Goal: Task Accomplishment & Management: Complete application form

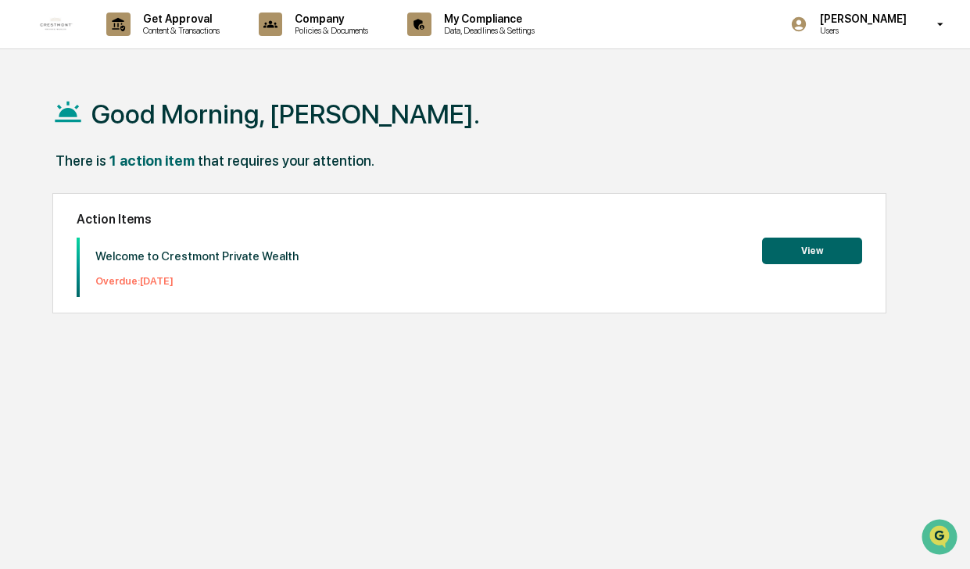
click at [792, 249] on button "View" at bounding box center [812, 251] width 100 height 27
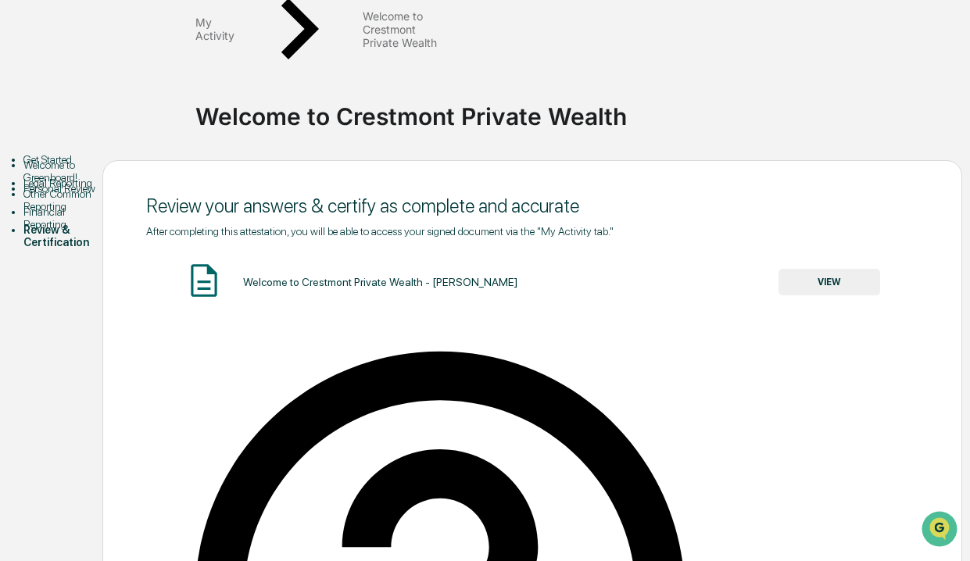
scroll to position [147, 0]
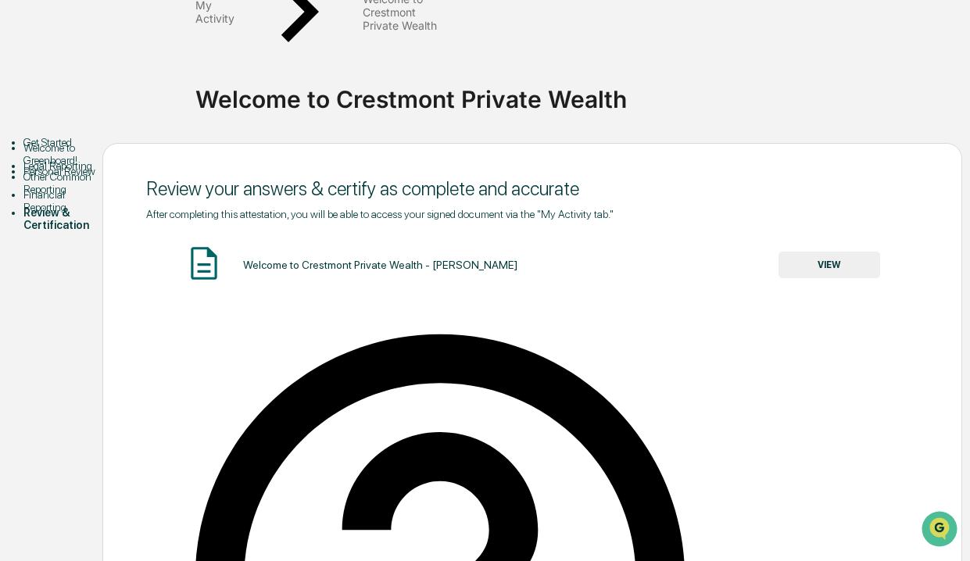
type input "**********"
click at [851, 252] on button "VIEW" at bounding box center [830, 265] width 102 height 27
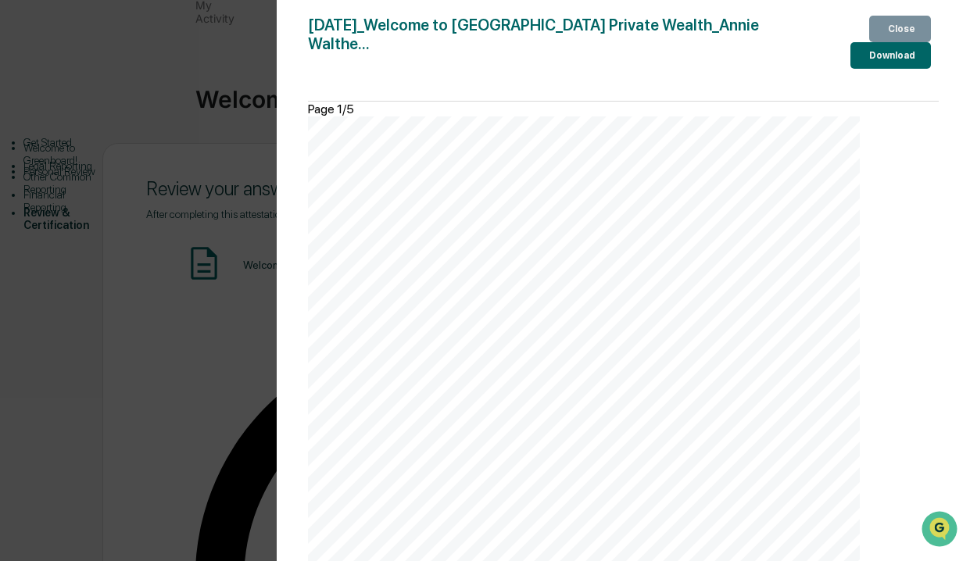
scroll to position [3688, 0]
click at [871, 61] on div "Download" at bounding box center [890, 55] width 49 height 11
click at [732, 466] on div "September 10, 2025 Crestmont Welcome to Crestmont Private Wealth - Annie Walthe…" at bounding box center [584, 507] width 553 height 781
click at [895, 29] on div "Close" at bounding box center [900, 28] width 30 height 11
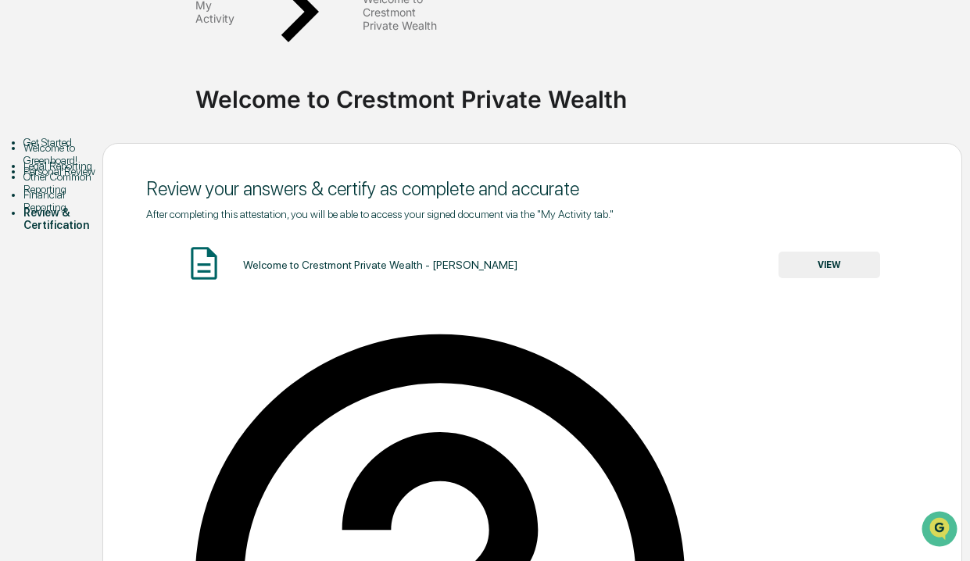
click at [53, 178] on div "Personal Review" at bounding box center [62, 171] width 79 height 13
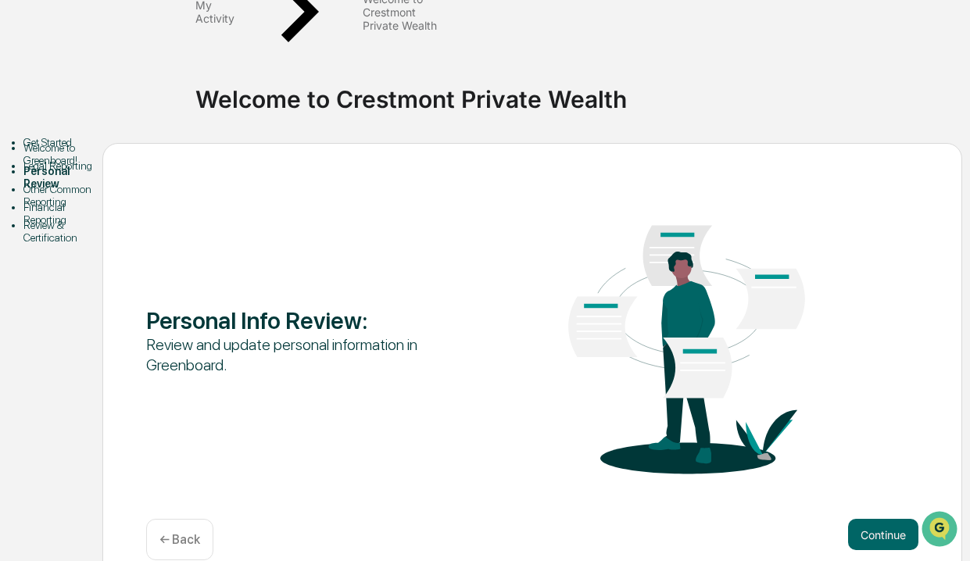
scroll to position [69, 0]
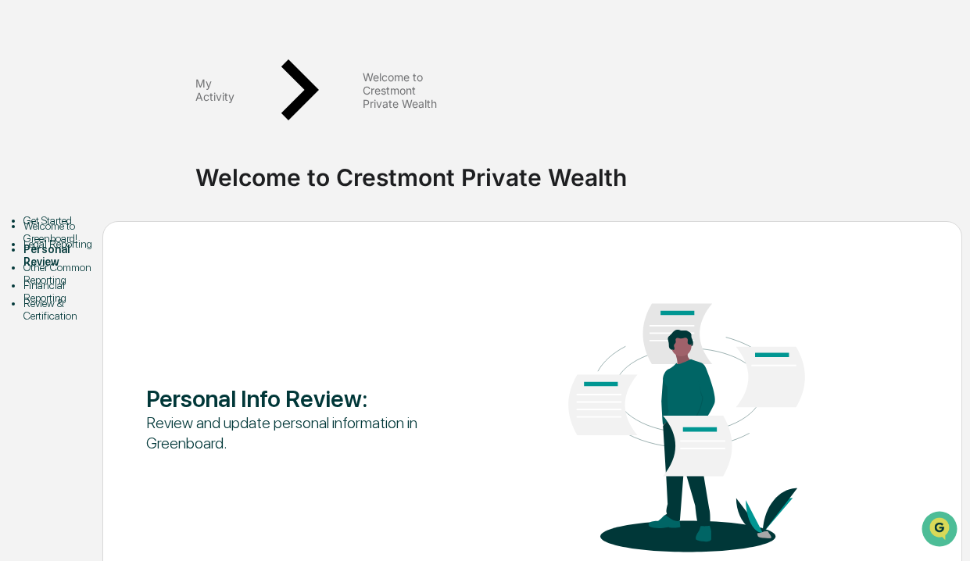
click at [61, 220] on div "Welcome to Greenboard!" at bounding box center [62, 232] width 79 height 25
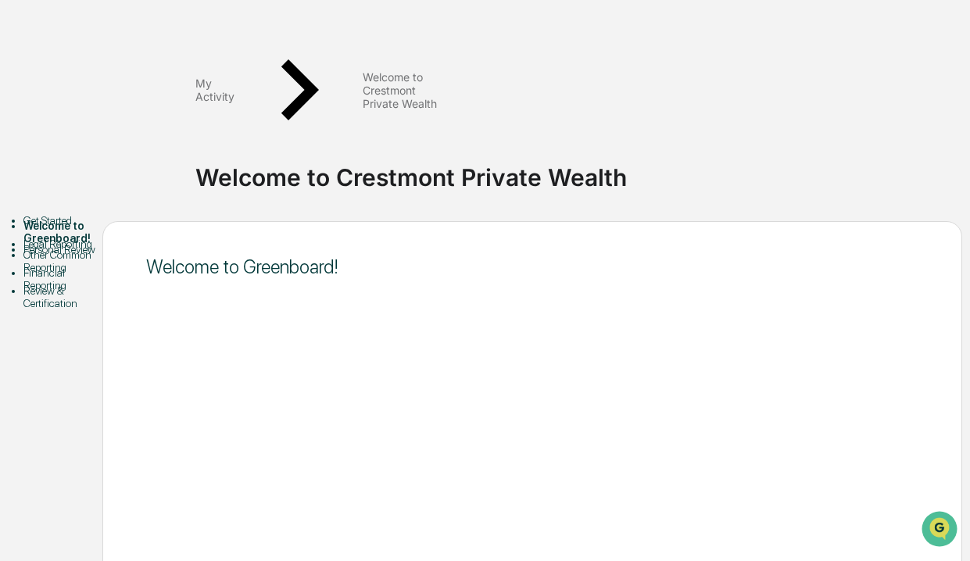
scroll to position [147, 0]
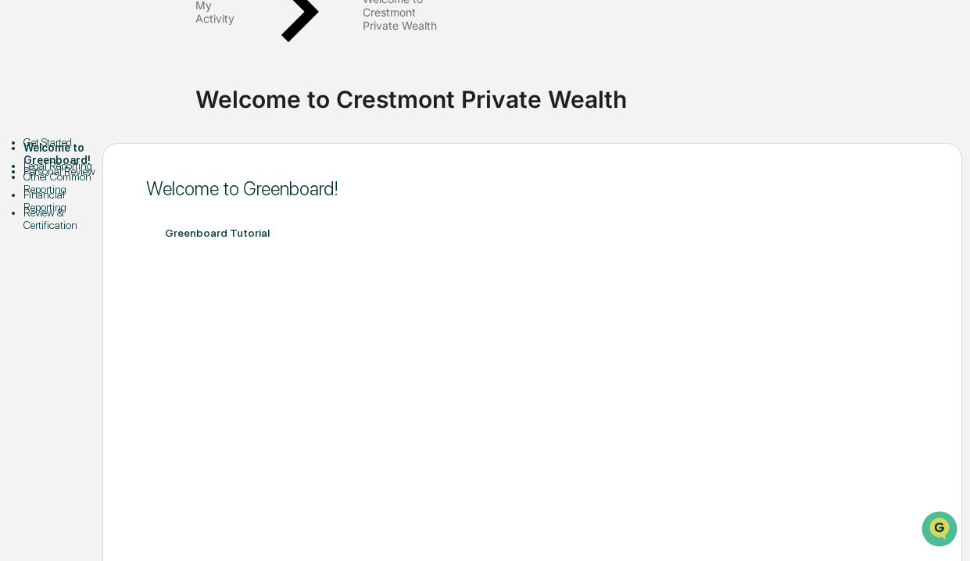
click at [63, 160] on div "Legal Reporting" at bounding box center [62, 166] width 79 height 13
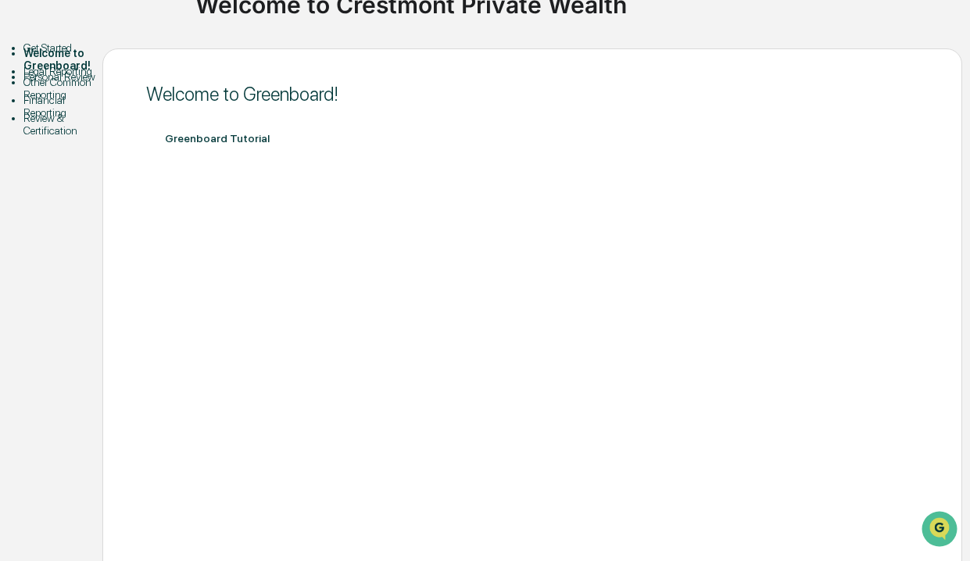
scroll to position [242, 0]
click at [73, 118] on div "Financial Reporting" at bounding box center [62, 105] width 79 height 25
click at [54, 100] on div "Other Common Reporting" at bounding box center [62, 87] width 79 height 25
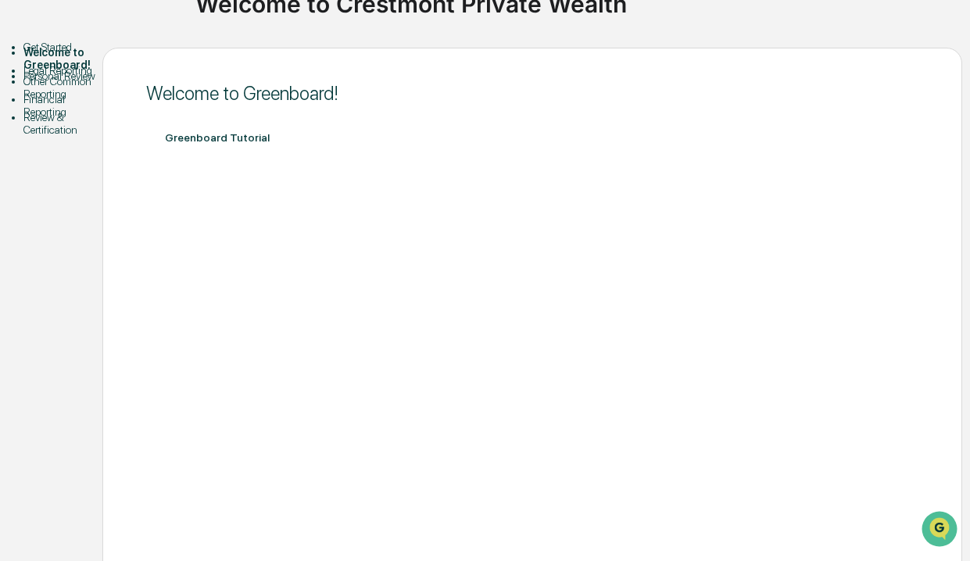
click at [61, 100] on div "Other Common Reporting" at bounding box center [62, 87] width 79 height 25
click at [74, 118] on div "Financial Reporting" at bounding box center [62, 105] width 79 height 25
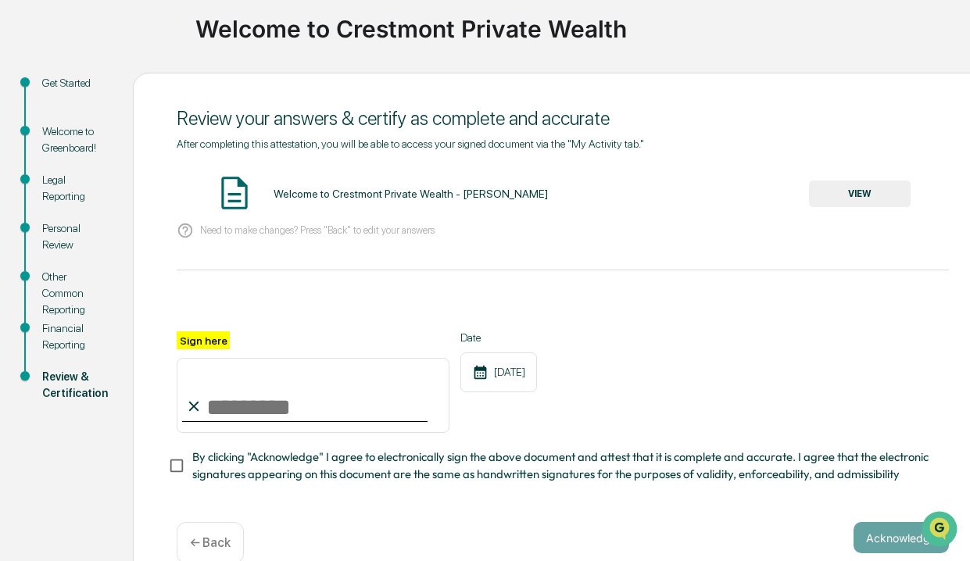
scroll to position [147, 0]
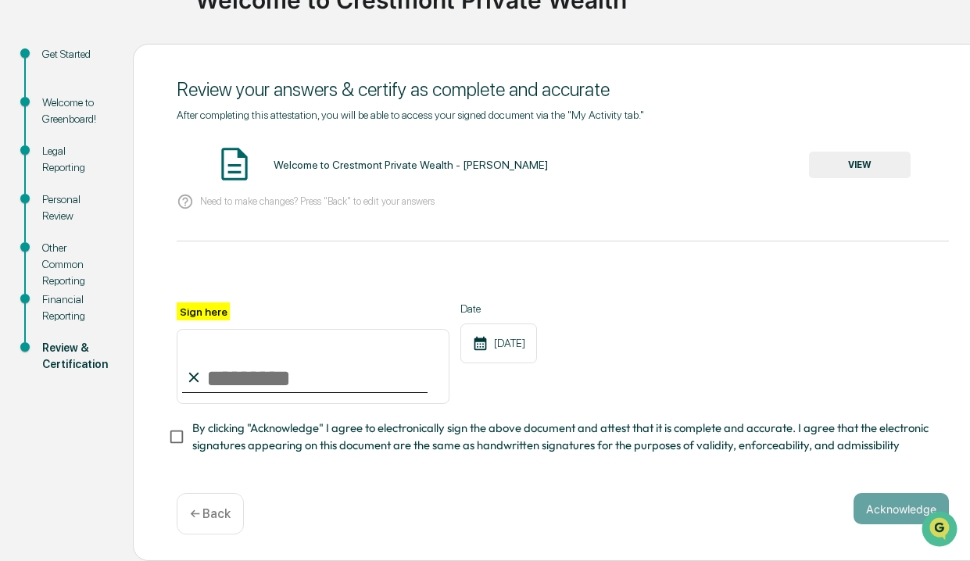
click at [82, 47] on div "Get Started" at bounding box center [75, 54] width 66 height 16
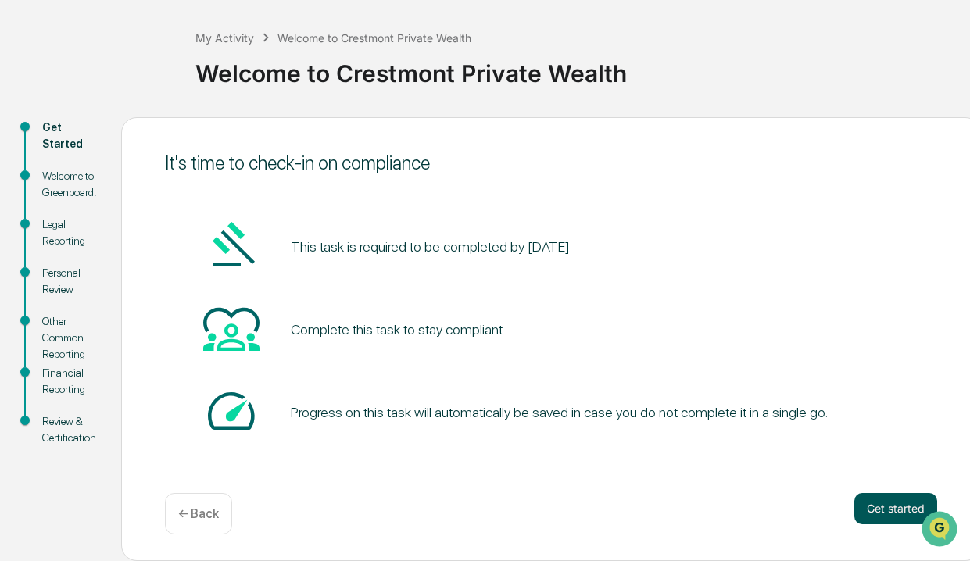
click at [898, 512] on button "Get started" at bounding box center [896, 508] width 83 height 31
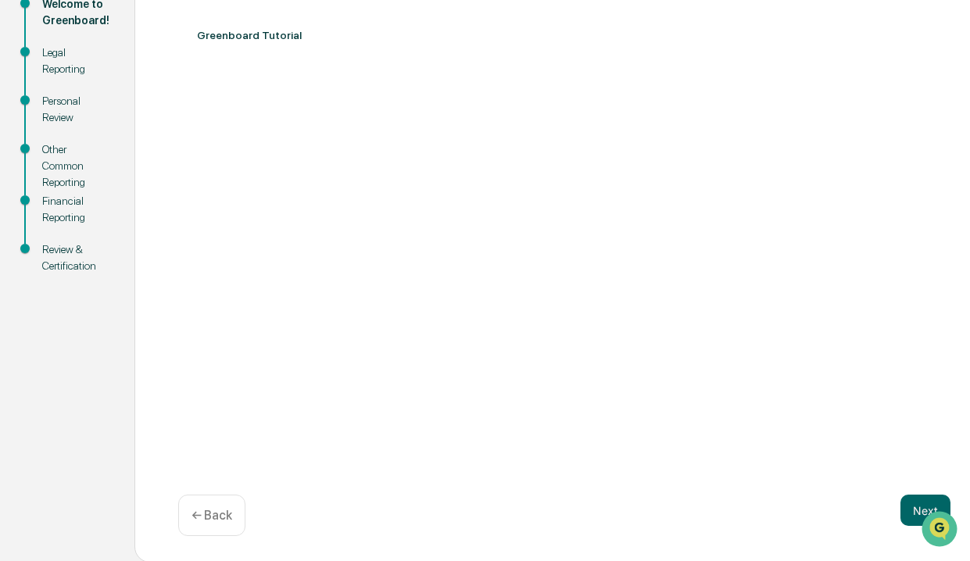
scroll to position [242, 0]
click at [909, 511] on button "Next" at bounding box center [926, 508] width 50 height 31
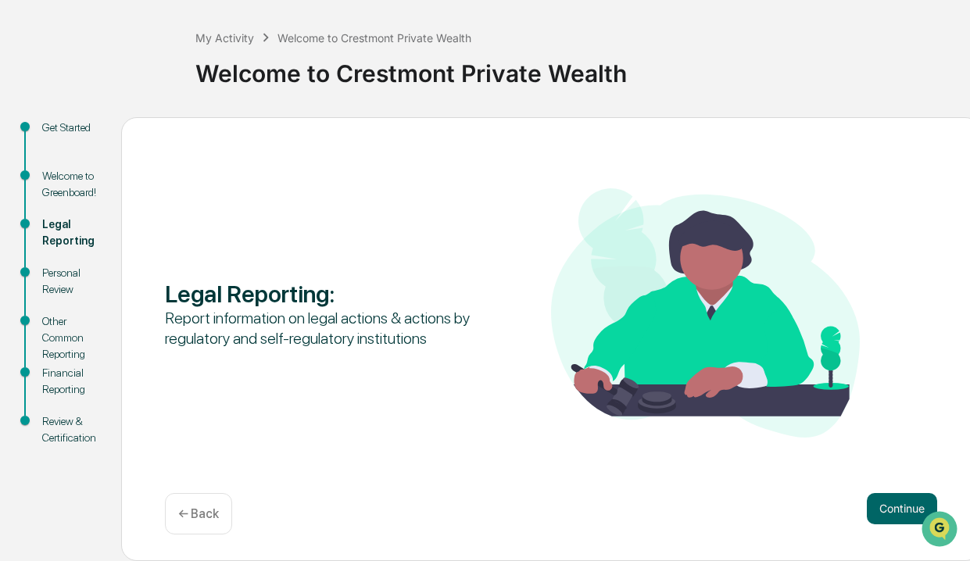
scroll to position [69, 0]
click at [894, 515] on button "Continue" at bounding box center [902, 508] width 70 height 31
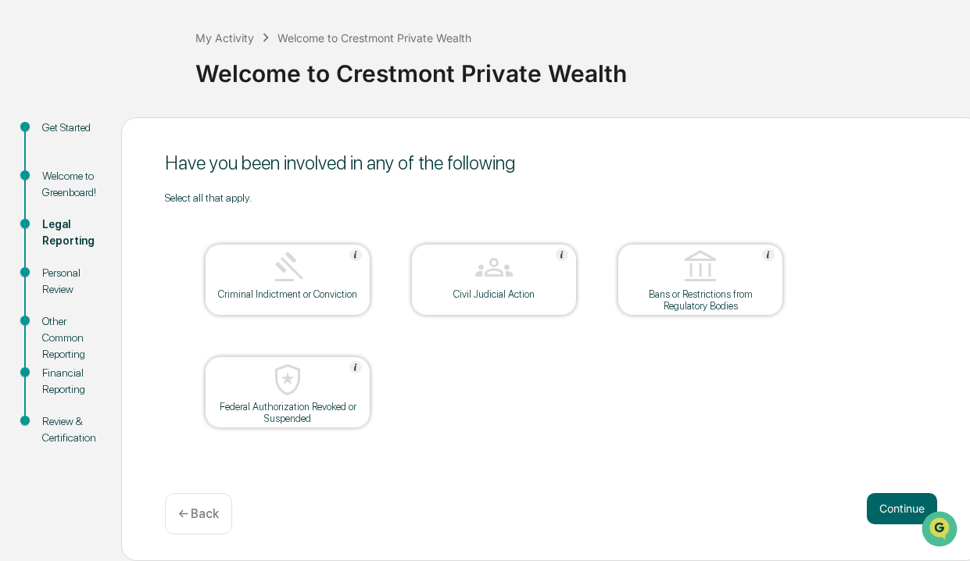
click at [290, 297] on div "Criminal Indictment or Conviction" at bounding box center [287, 295] width 141 height 12
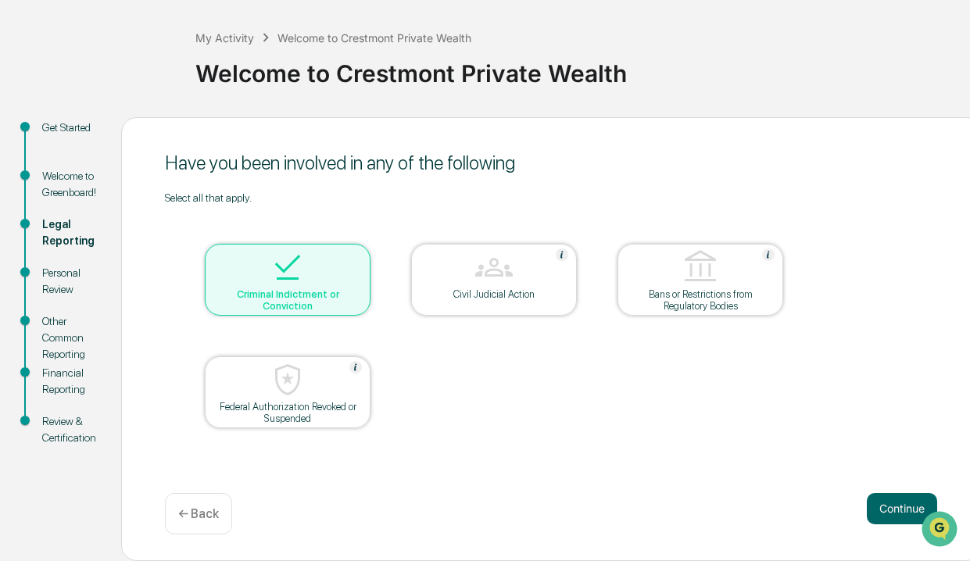
click at [290, 297] on div "Criminal Indictment or Conviction" at bounding box center [287, 300] width 141 height 23
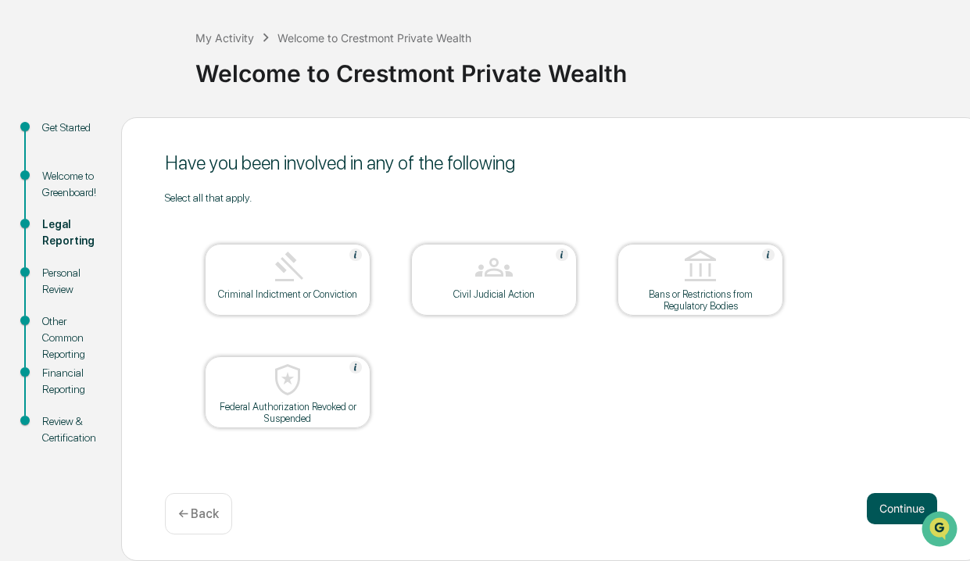
click at [887, 515] on button "Continue" at bounding box center [902, 508] width 70 height 31
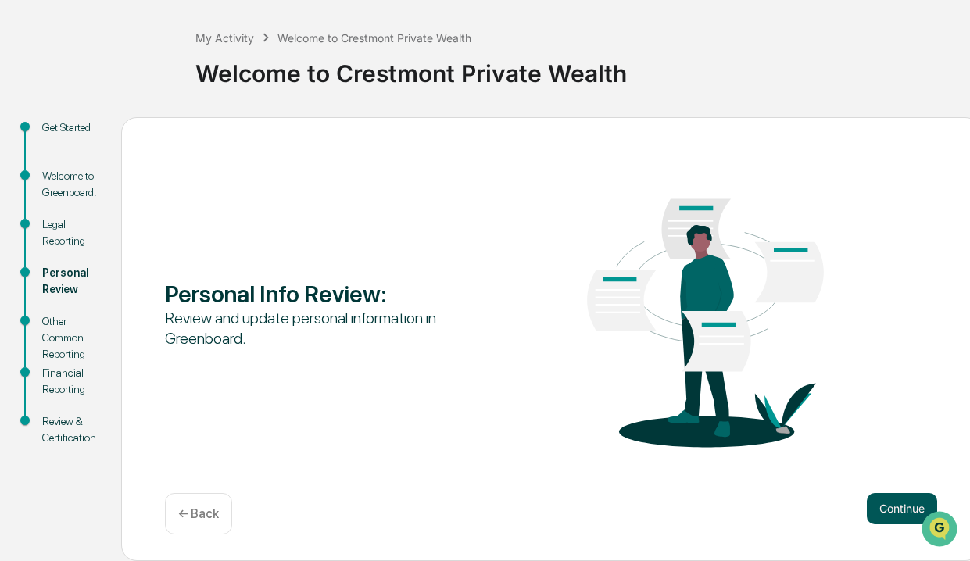
click at [884, 514] on button "Continue" at bounding box center [902, 508] width 70 height 31
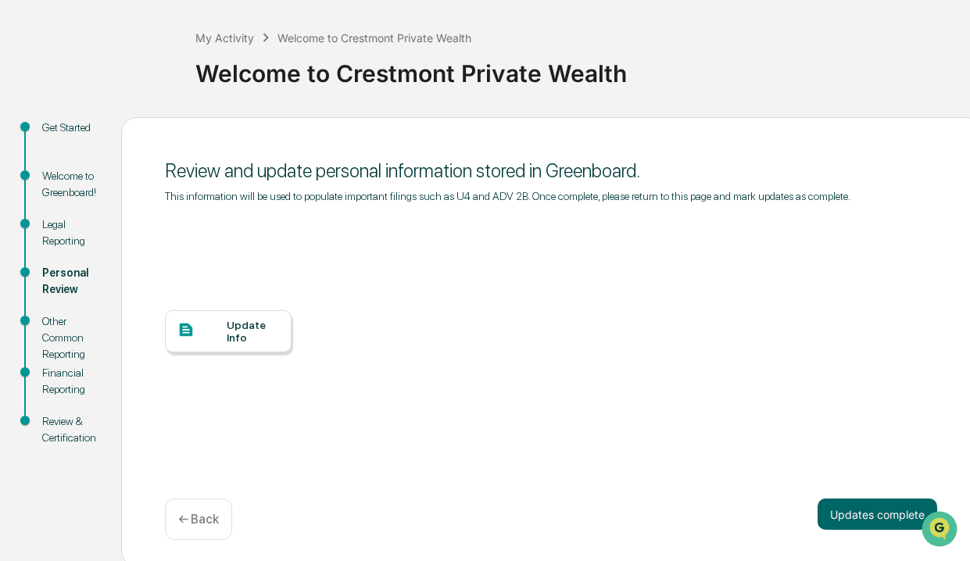
click at [224, 336] on div at bounding box center [202, 331] width 49 height 20
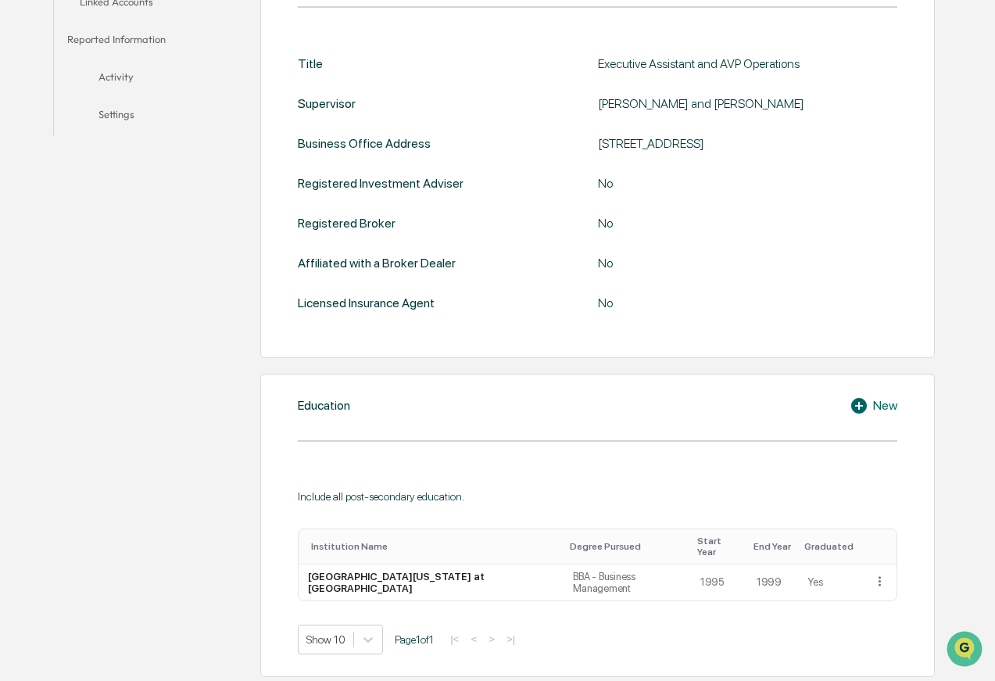
scroll to position [235, 0]
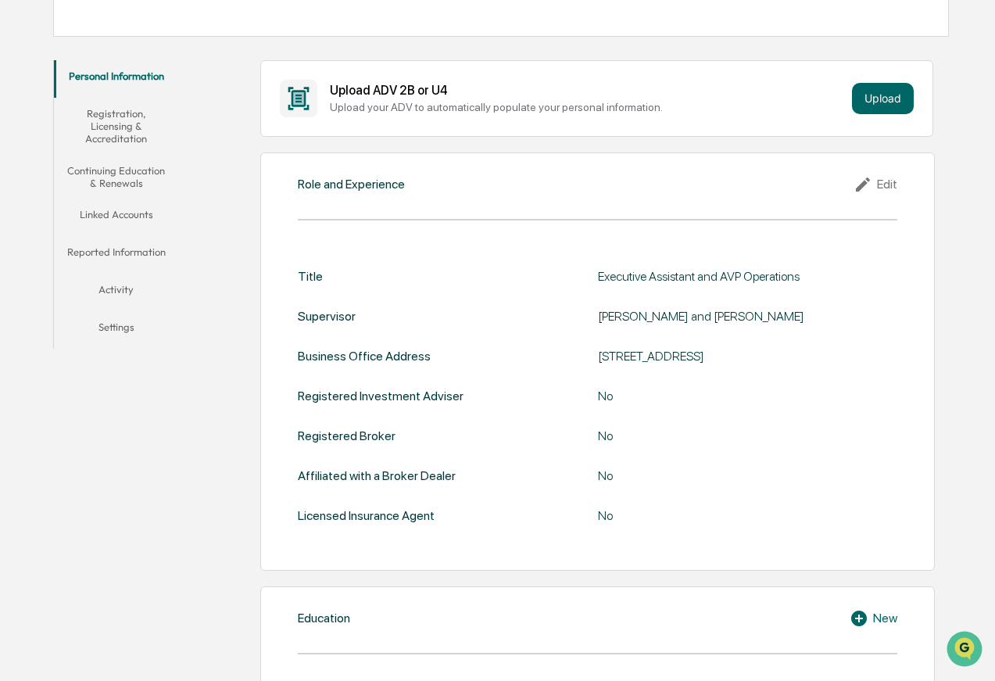
click at [127, 180] on button "Continuing Education & Renewals" at bounding box center [116, 177] width 124 height 45
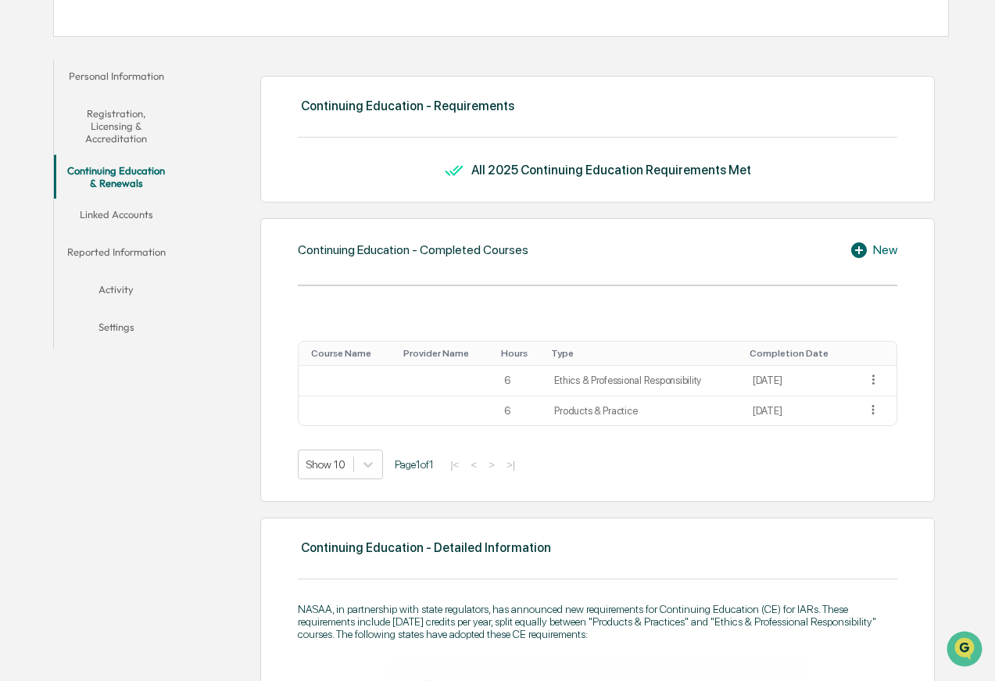
click at [127, 217] on button "Linked Accounts" at bounding box center [116, 218] width 124 height 38
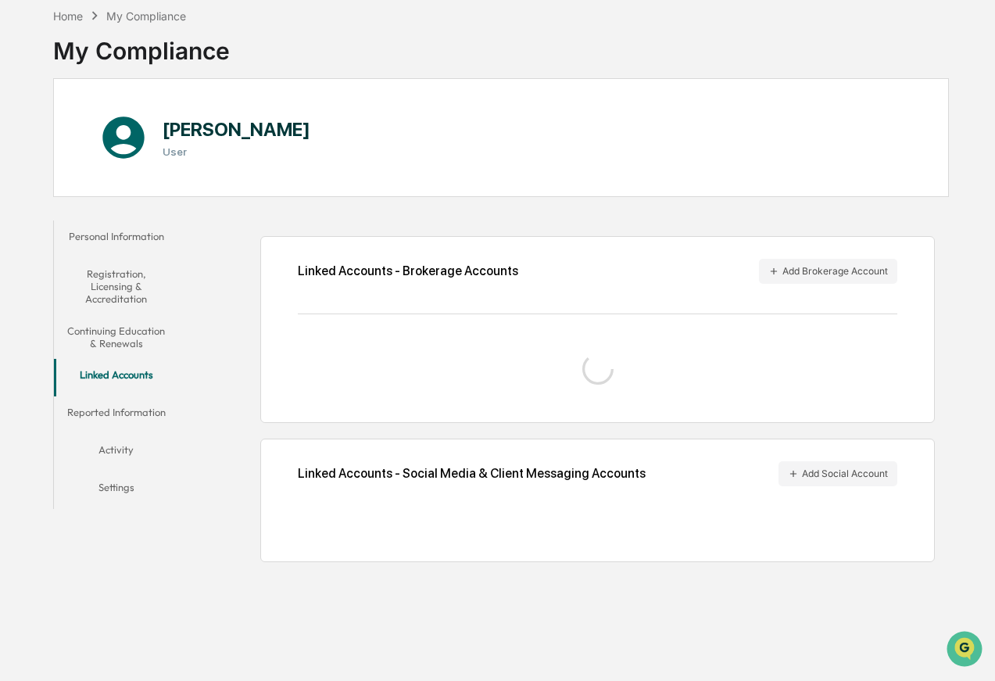
scroll to position [74, 0]
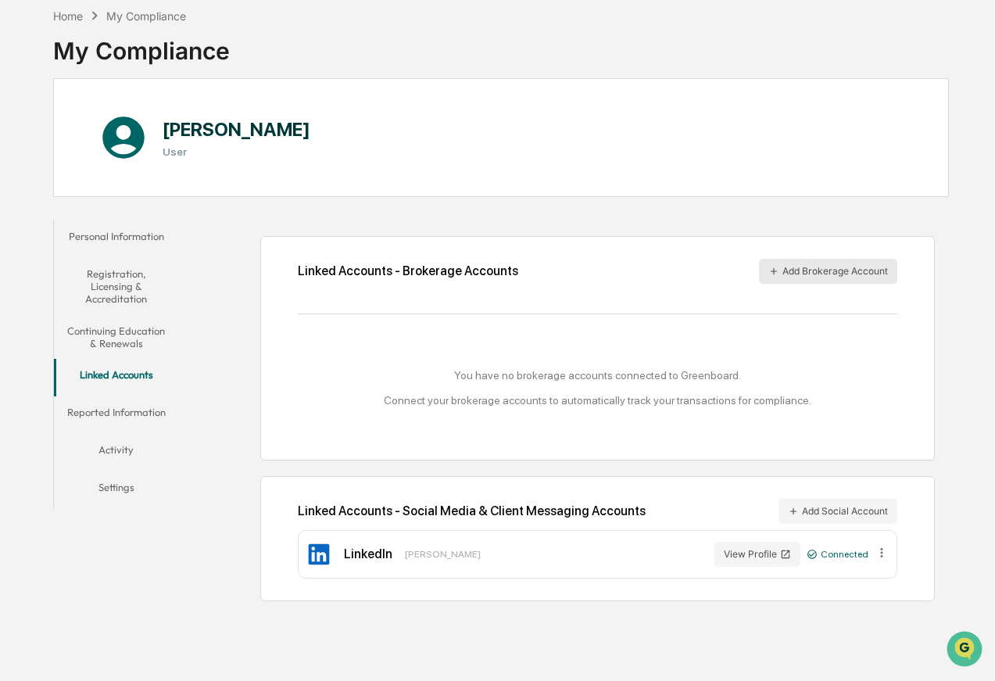
click at [828, 275] on button "Add Brokerage Account" at bounding box center [828, 271] width 138 height 25
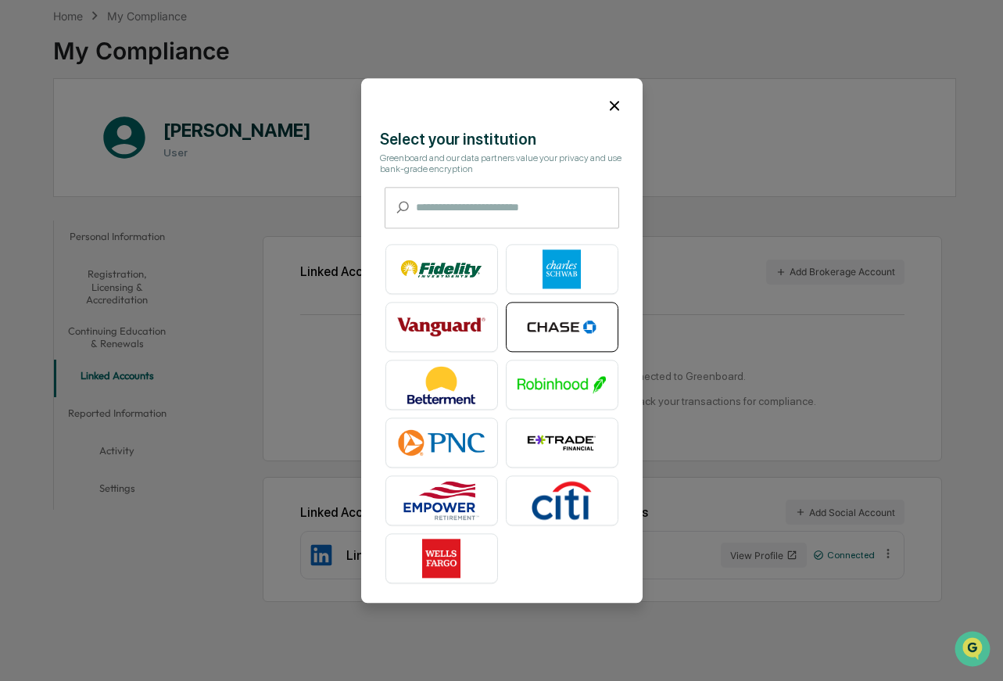
click at [579, 333] on img at bounding box center [562, 326] width 89 height 39
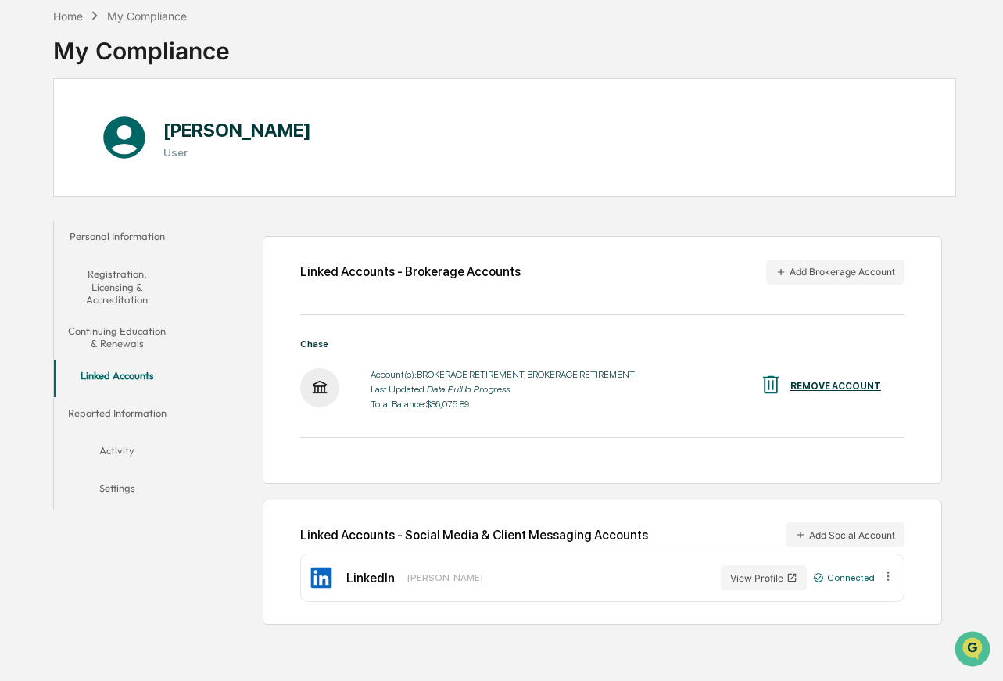
click at [104, 414] on button "Reported Information" at bounding box center [117, 416] width 126 height 38
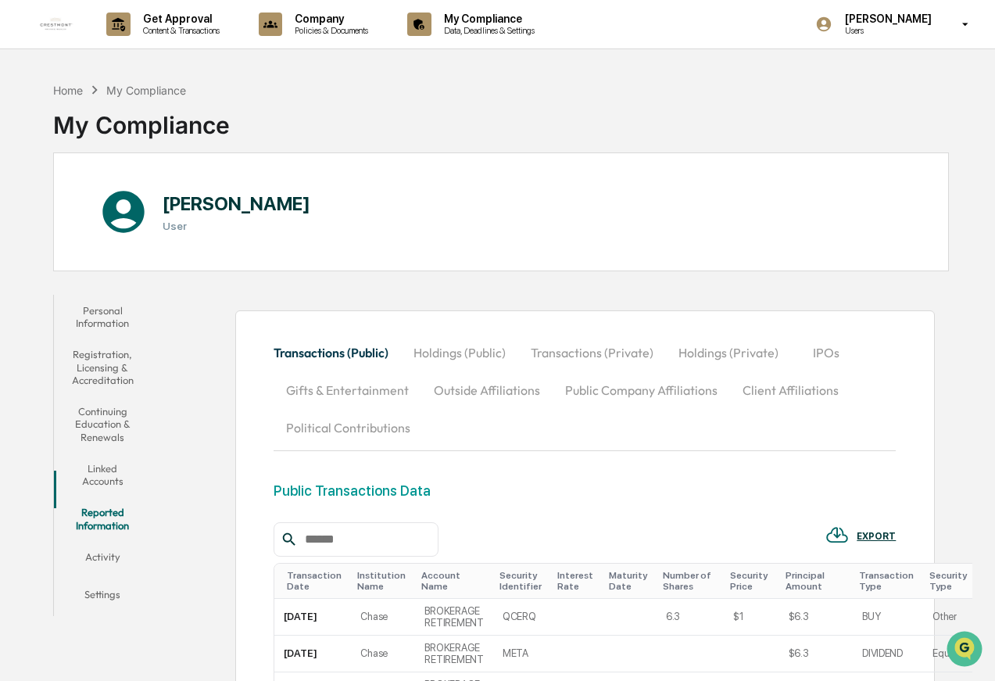
click at [581, 352] on button "Transactions (Private)" at bounding box center [592, 353] width 148 height 38
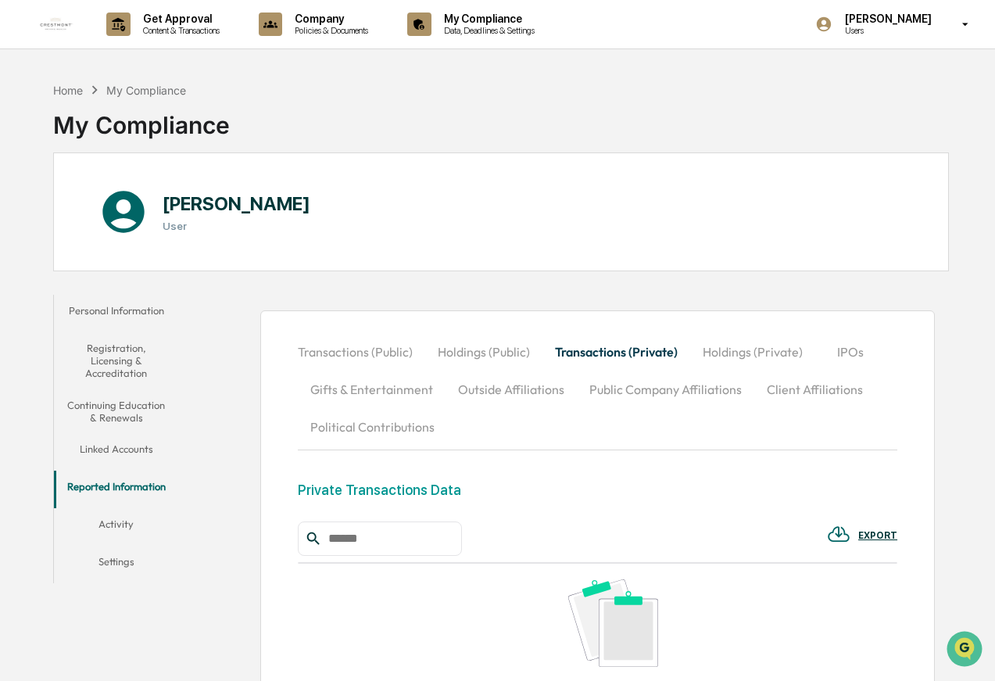
click at [490, 352] on button "Holdings (Public)" at bounding box center [483, 352] width 117 height 38
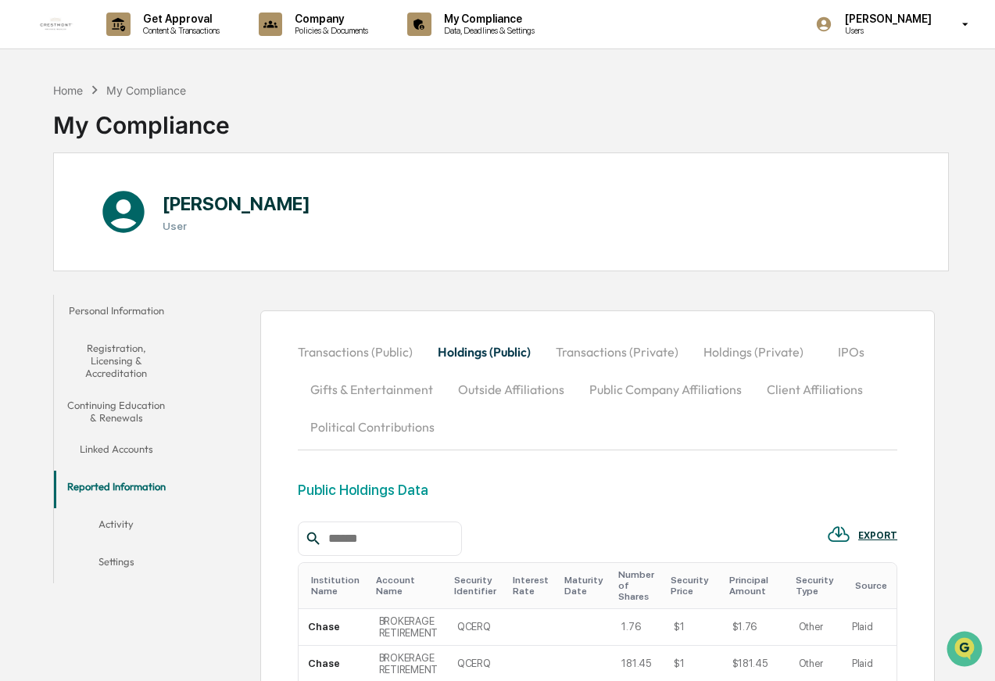
click at [117, 528] on button "Activity" at bounding box center [116, 527] width 124 height 38
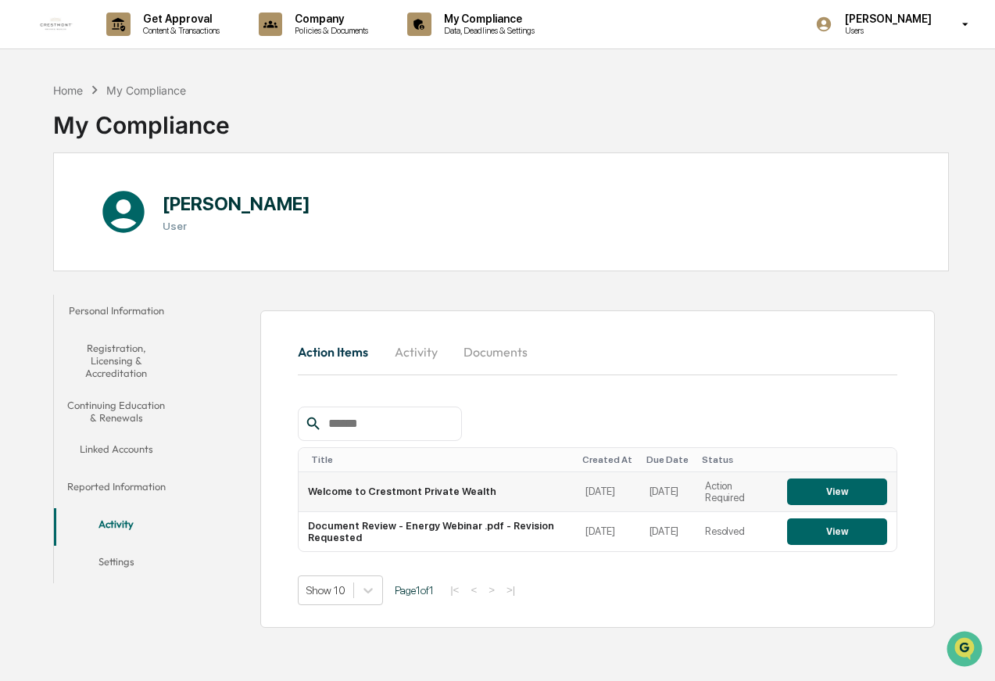
click at [841, 493] on button "View" at bounding box center [837, 492] width 100 height 27
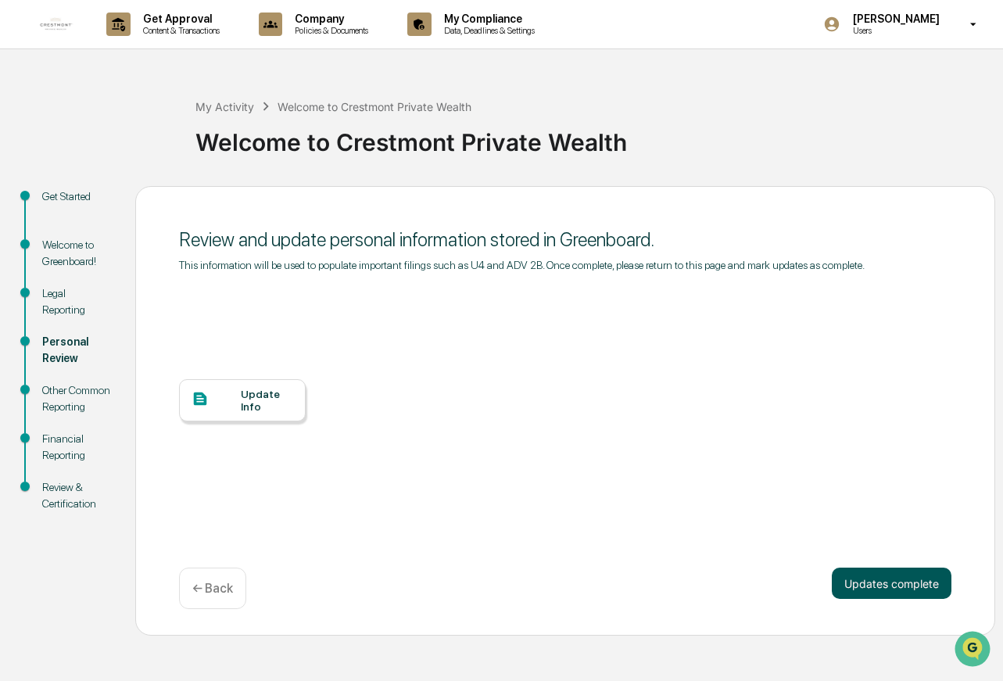
click at [875, 586] on button "Updates complete" at bounding box center [892, 583] width 120 height 31
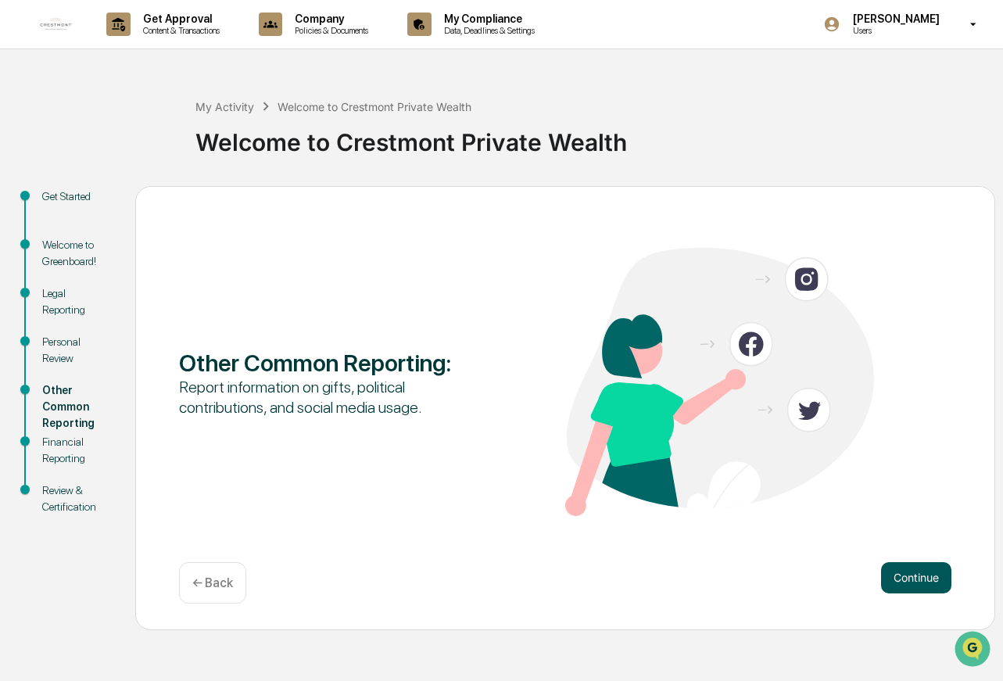
click at [912, 585] on button "Continue" at bounding box center [916, 577] width 70 height 31
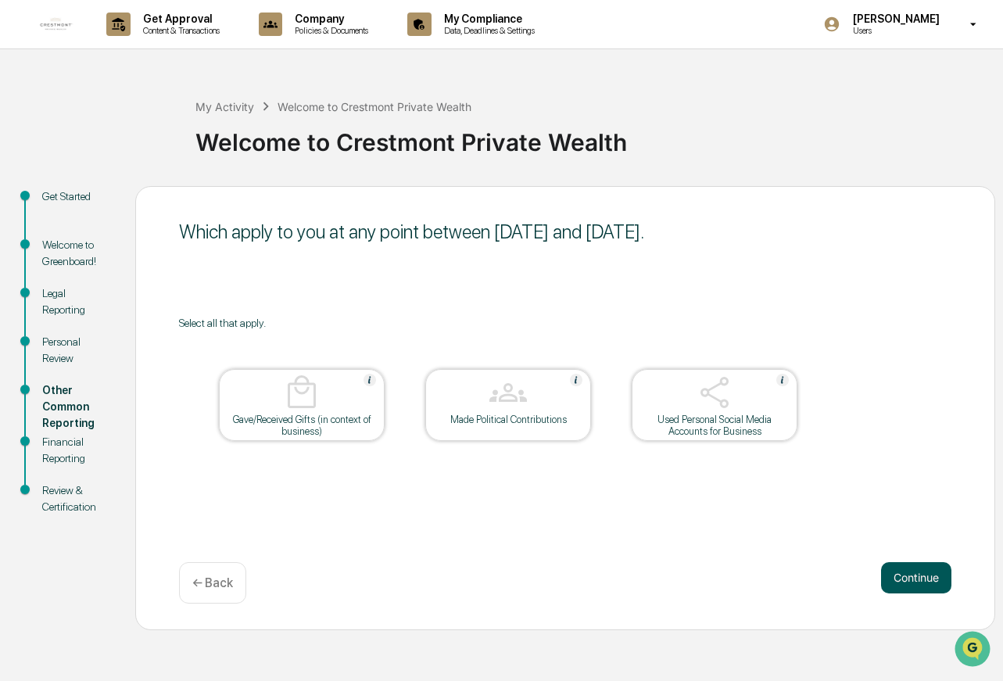
click at [902, 585] on button "Continue" at bounding box center [916, 577] width 70 height 31
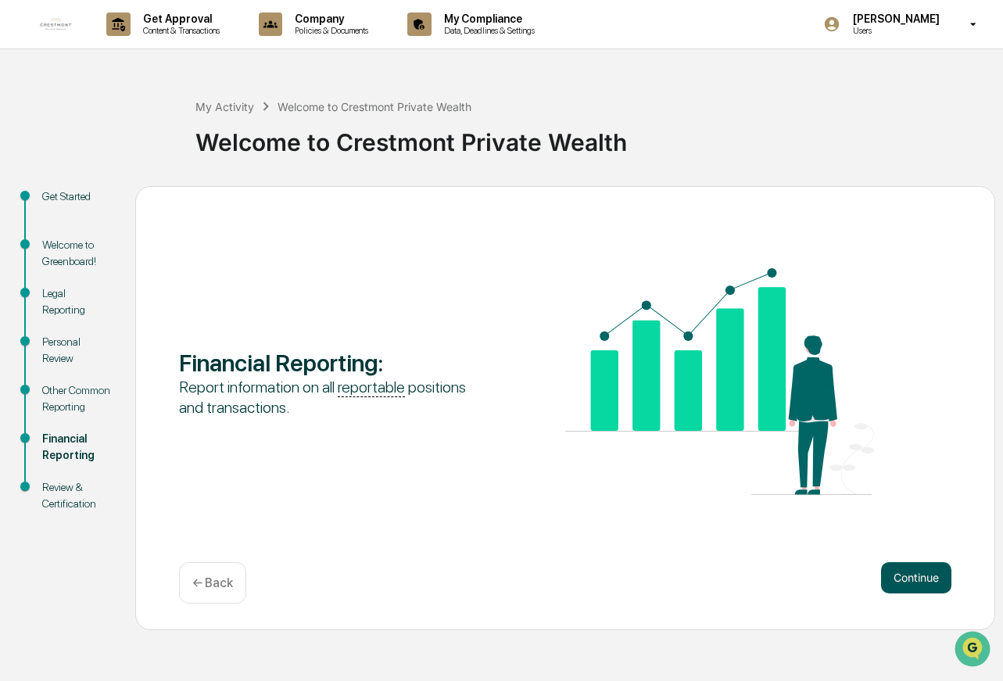
click at [923, 584] on button "Continue" at bounding box center [916, 577] width 70 height 31
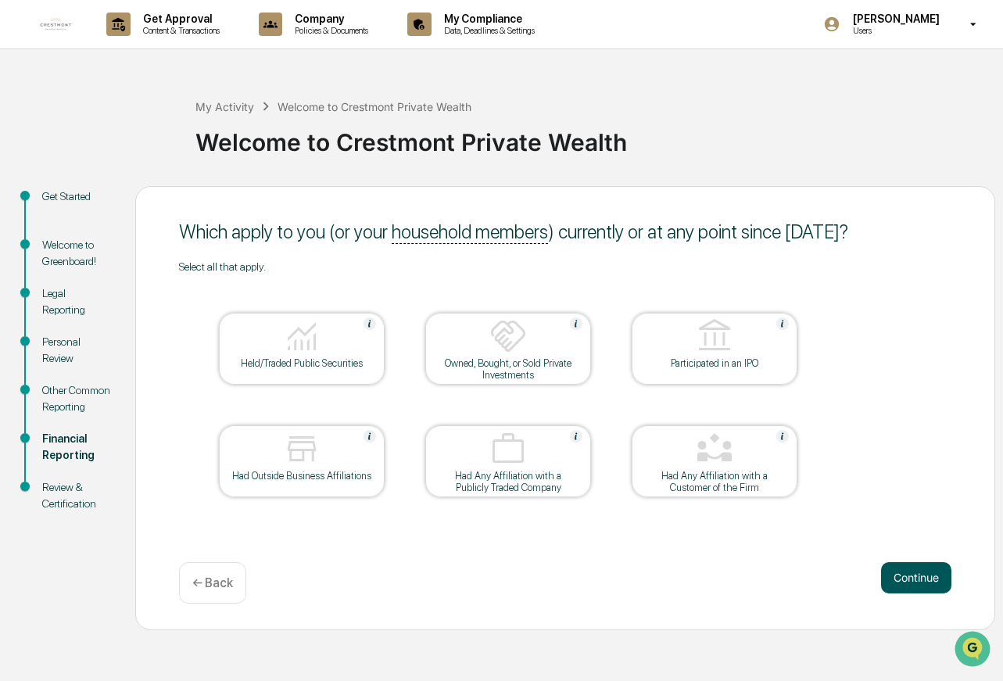
click at [903, 585] on button "Continue" at bounding box center [916, 577] width 70 height 31
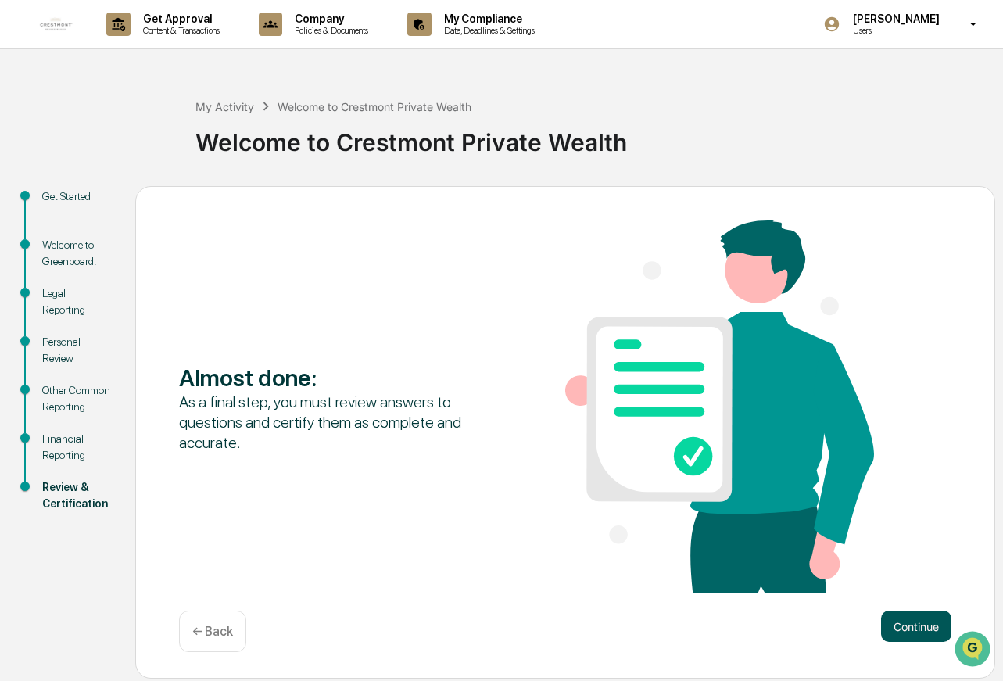
click at [908, 628] on button "Continue" at bounding box center [916, 626] width 70 height 31
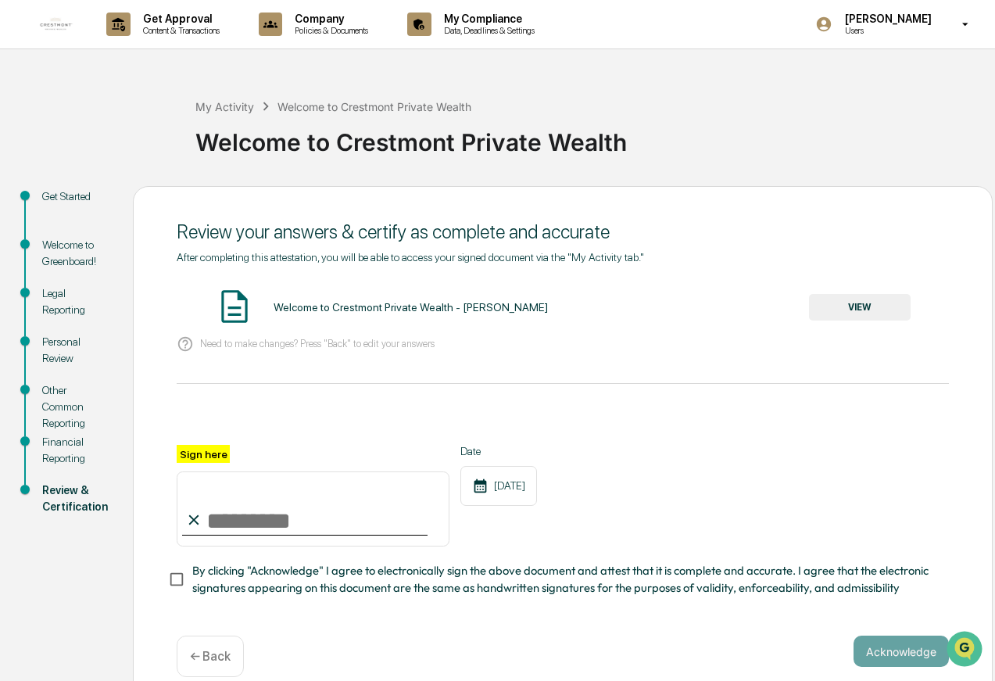
click at [328, 524] on input "Sign here" at bounding box center [313, 509] width 273 height 75
type input "**********"
click at [701, 496] on div "**********" at bounding box center [563, 496] width 773 height 102
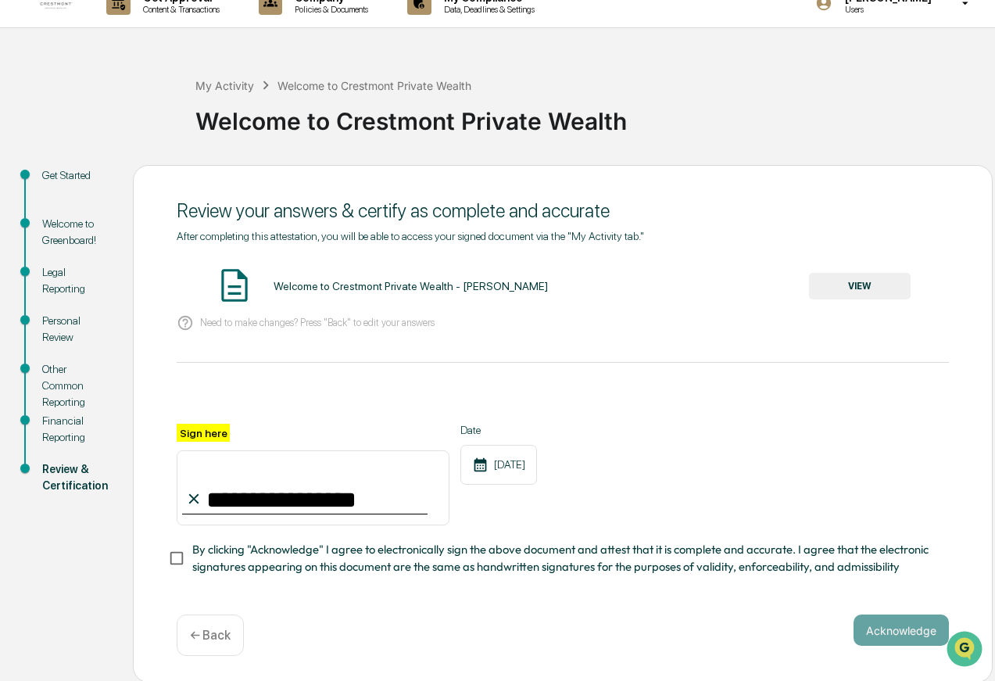
scroll to position [27, 0]
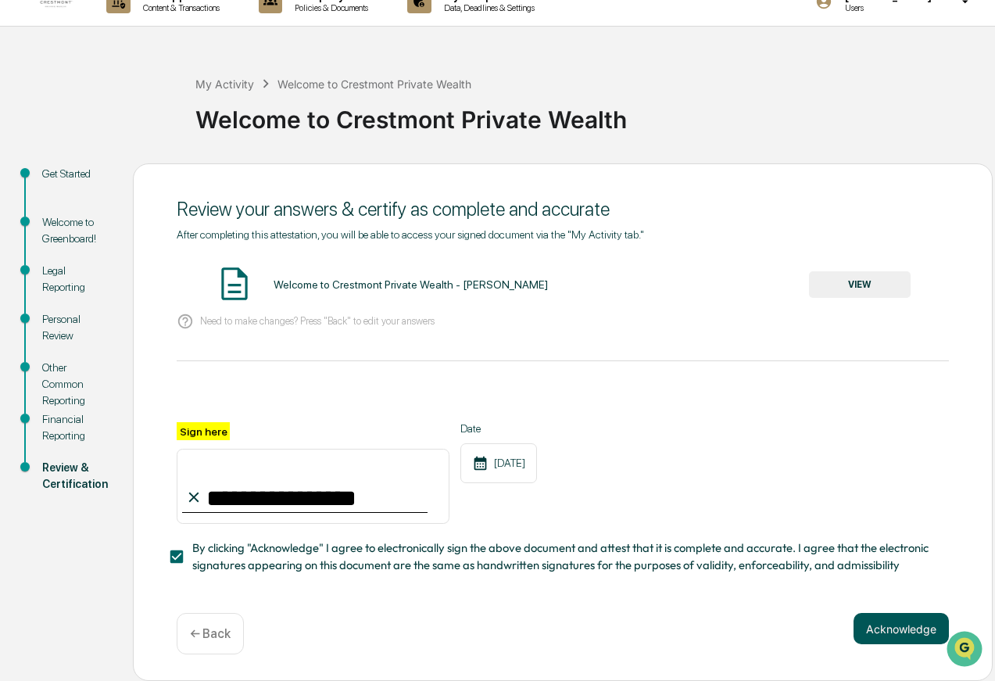
click at [894, 633] on button "Acknowledge" at bounding box center [901, 628] width 95 height 31
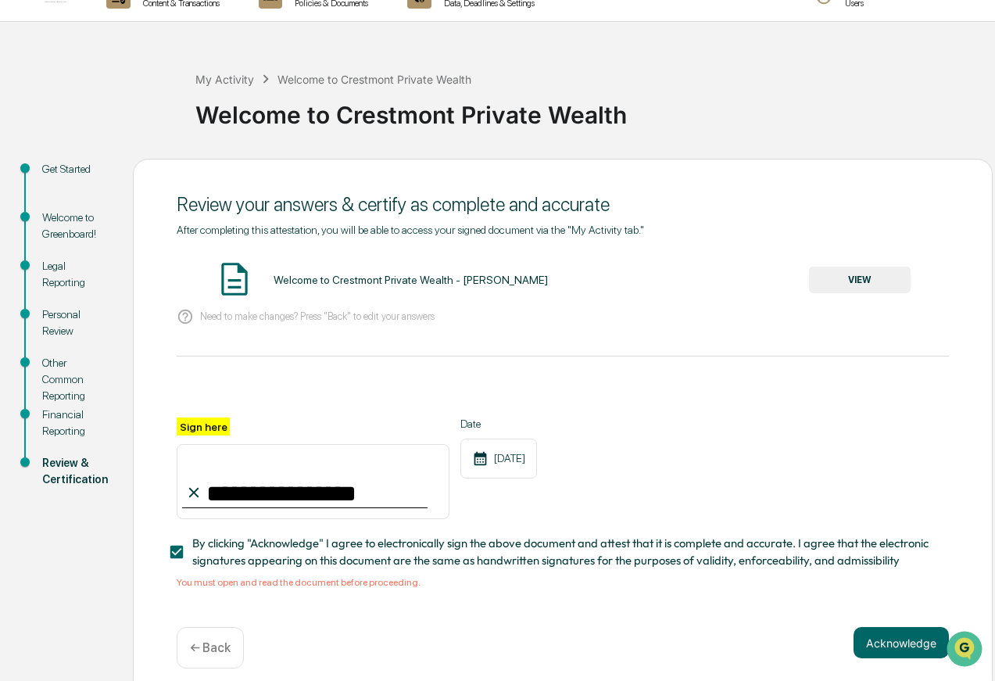
click at [852, 283] on button "VIEW" at bounding box center [860, 280] width 102 height 27
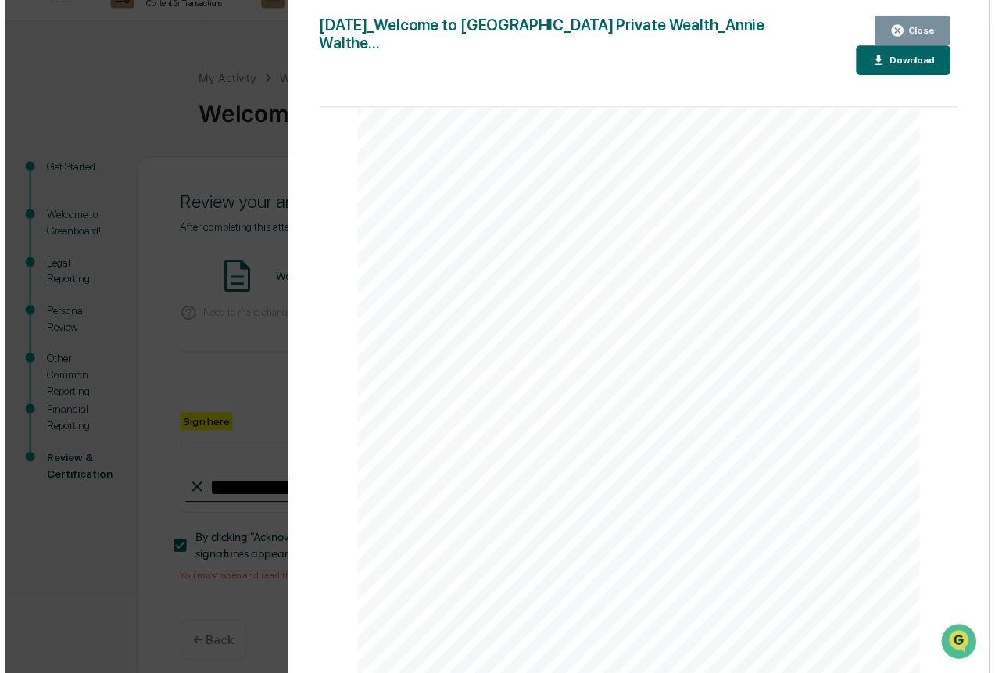
scroll to position [3689, 0]
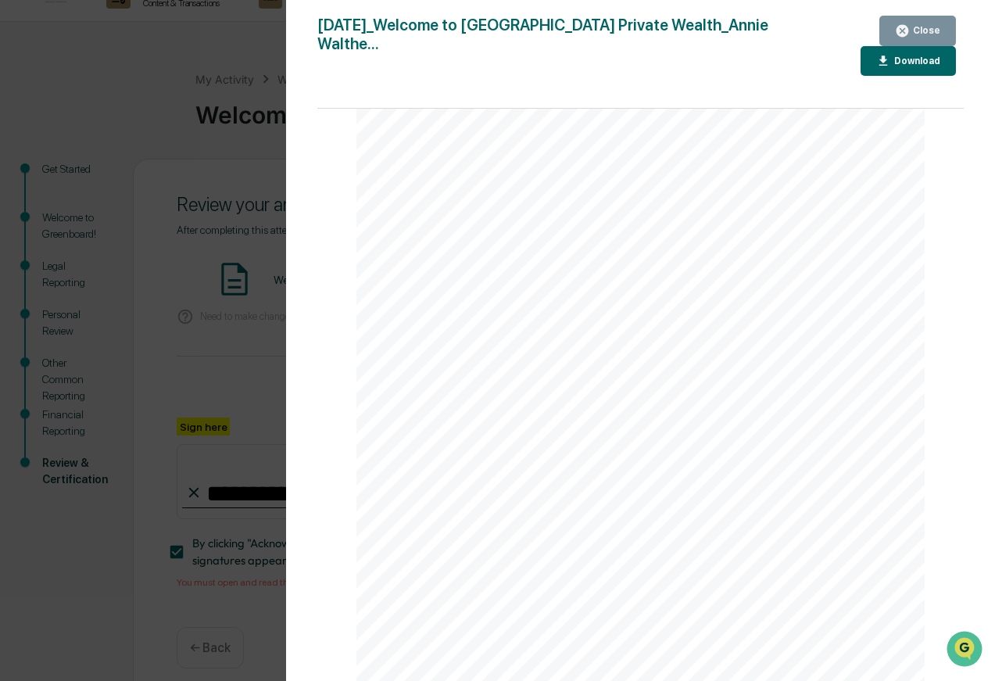
click at [916, 27] on div "Close" at bounding box center [925, 30] width 30 height 11
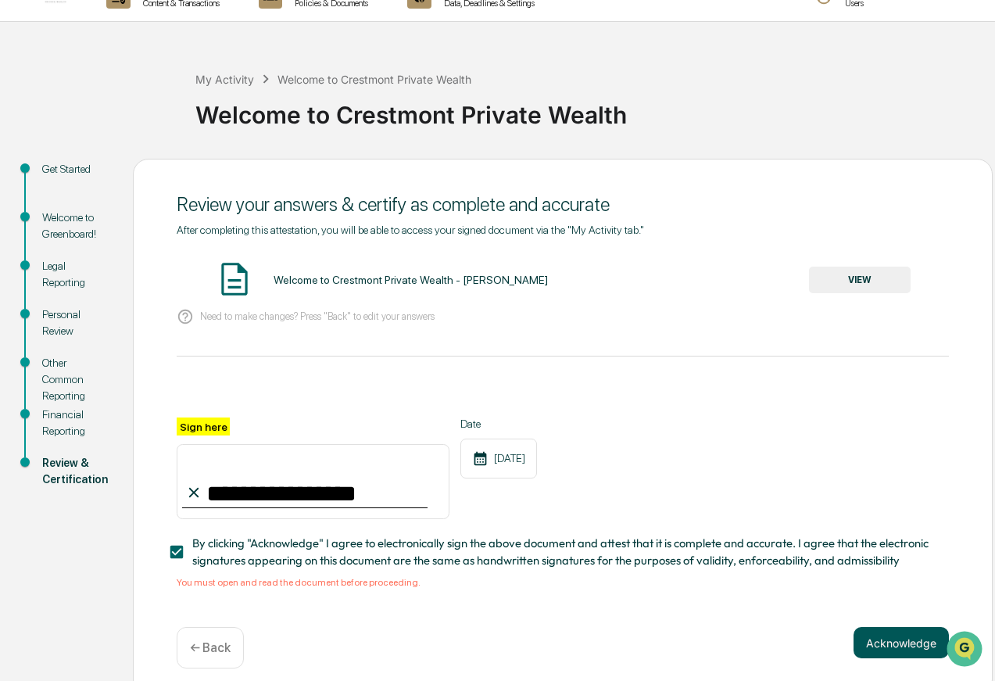
click at [875, 656] on button "Acknowledge" at bounding box center [901, 642] width 95 height 31
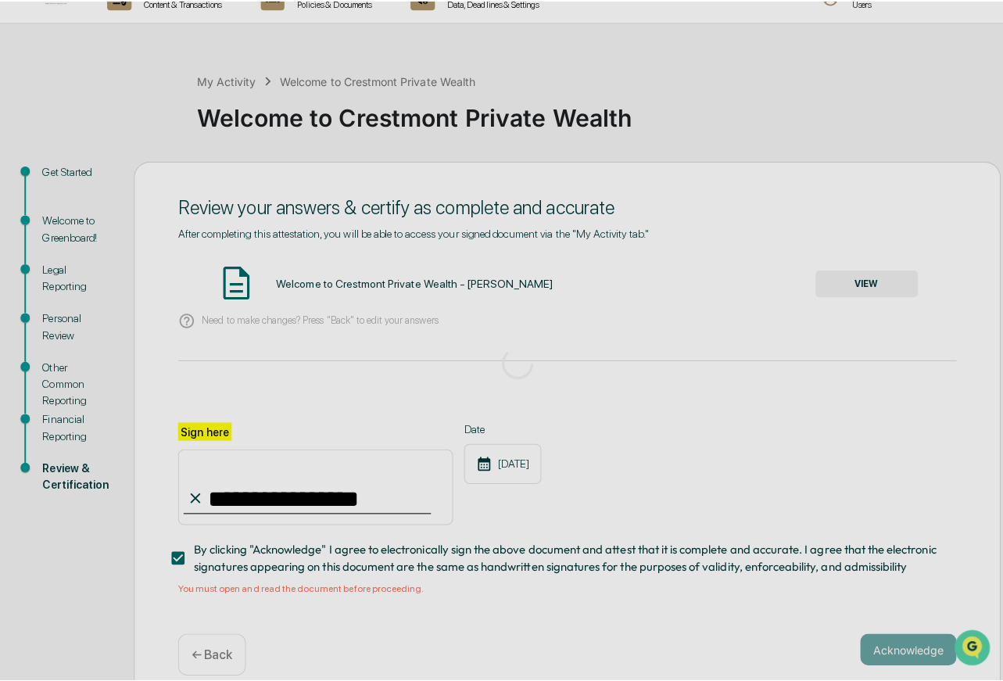
scroll to position [0, 0]
